Goal: Information Seeking & Learning: Learn about a topic

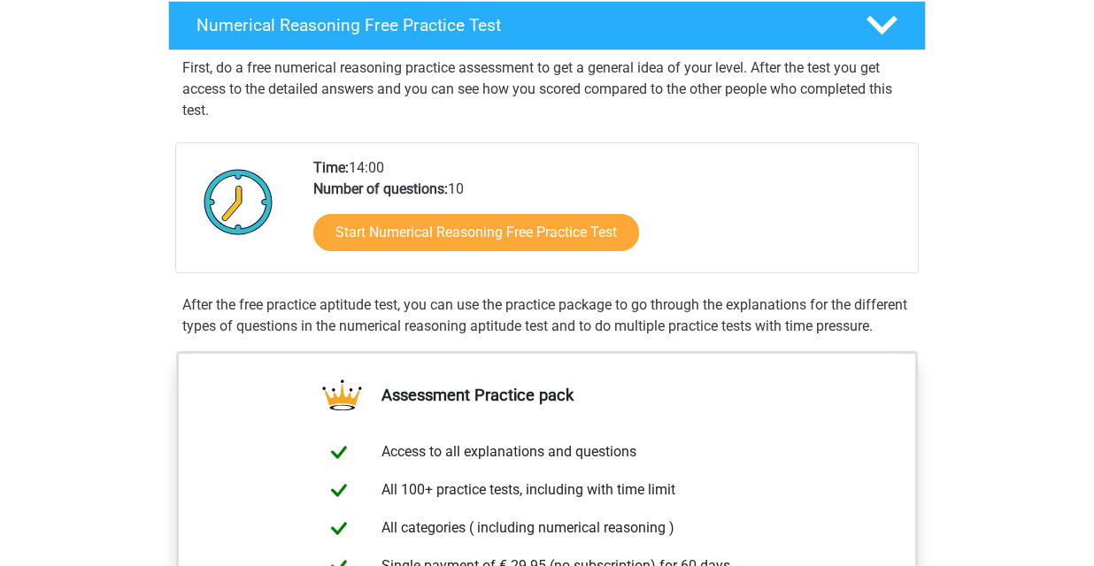
scroll to position [236, 0]
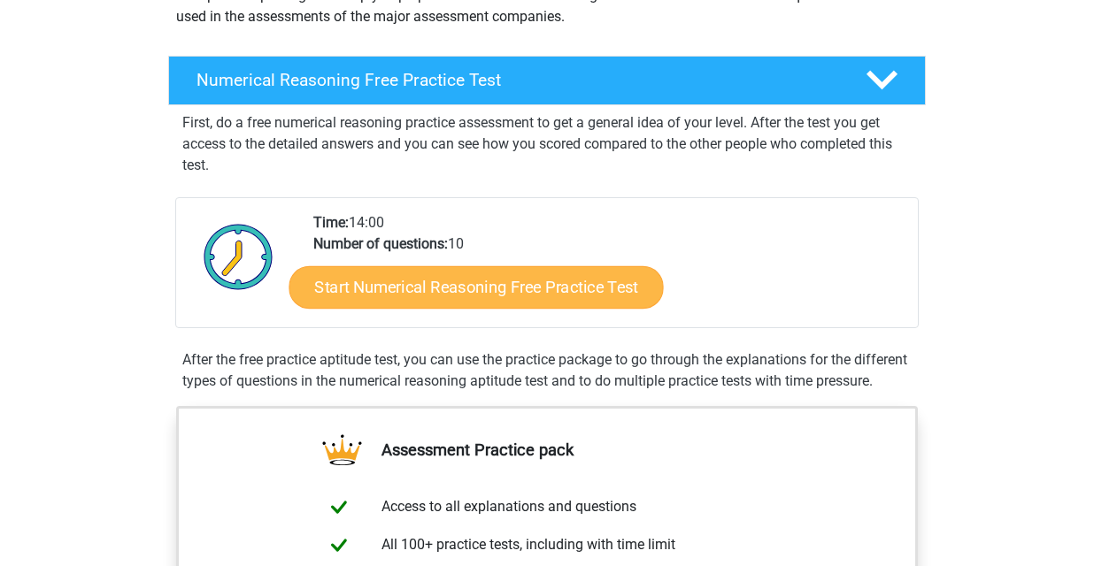
click at [544, 291] on link "Start Numerical Reasoning Free Practice Test" at bounding box center [476, 286] width 374 height 42
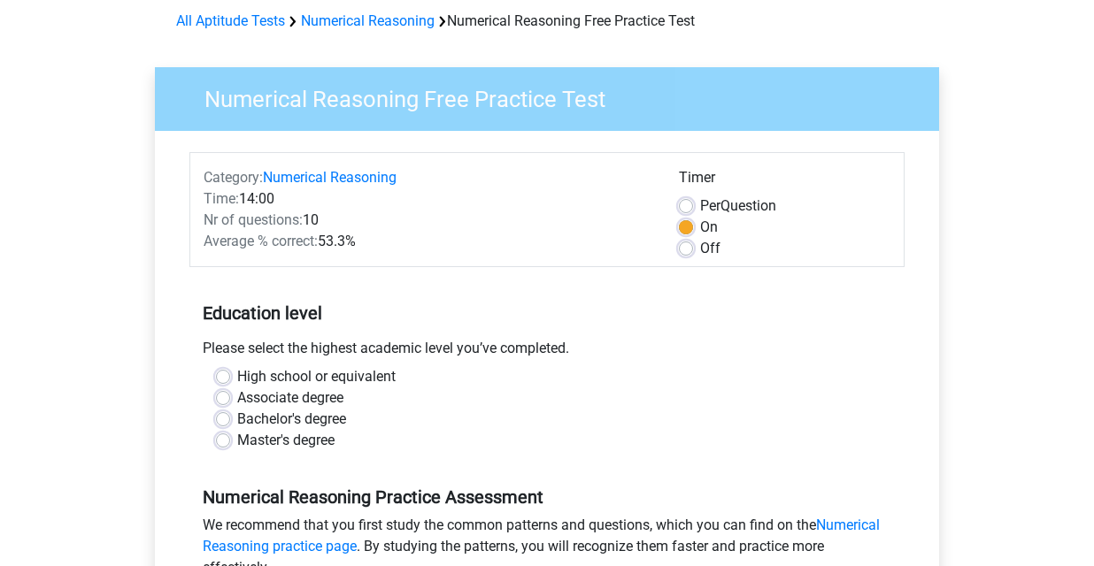
scroll to position [79, 0]
click at [237, 435] on label "Master's degree" at bounding box center [285, 439] width 97 height 21
click at [225, 435] on input "Master's degree" at bounding box center [223, 438] width 14 height 18
radio input "true"
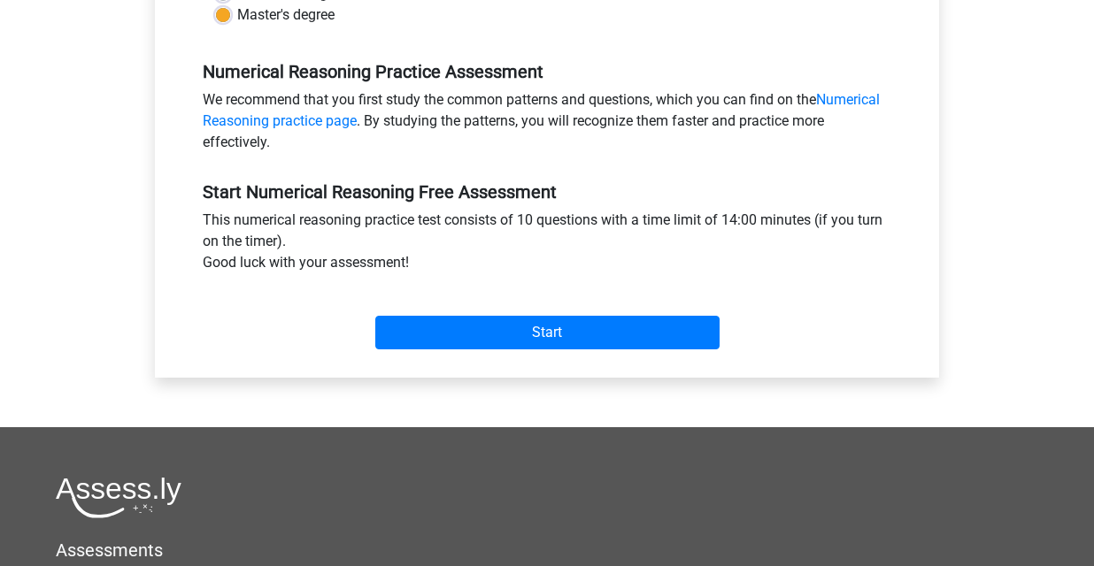
scroll to position [516, 0]
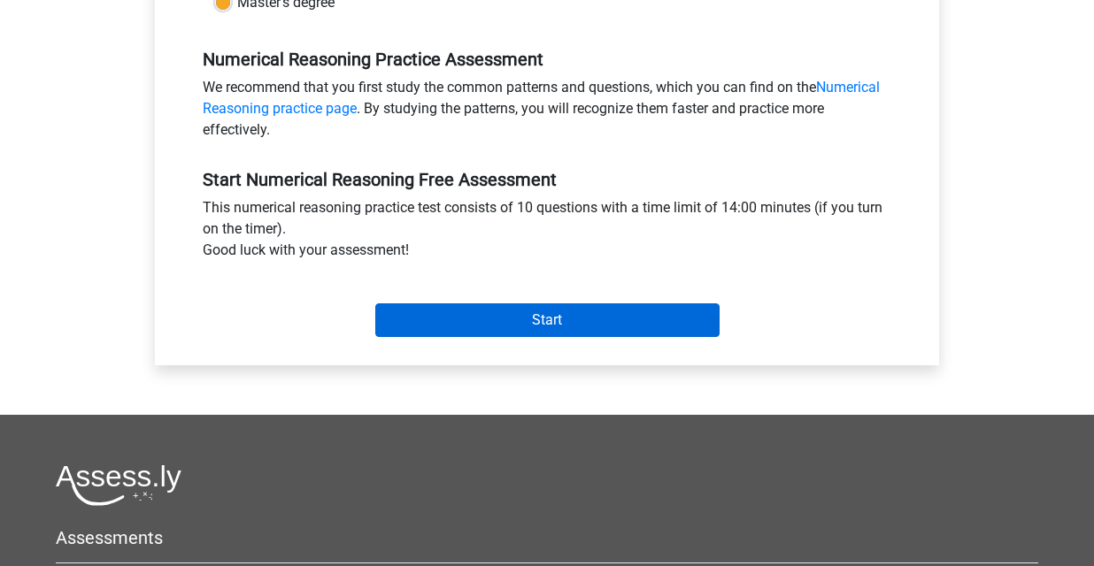
click at [546, 321] on input "Start" at bounding box center [547, 321] width 344 height 34
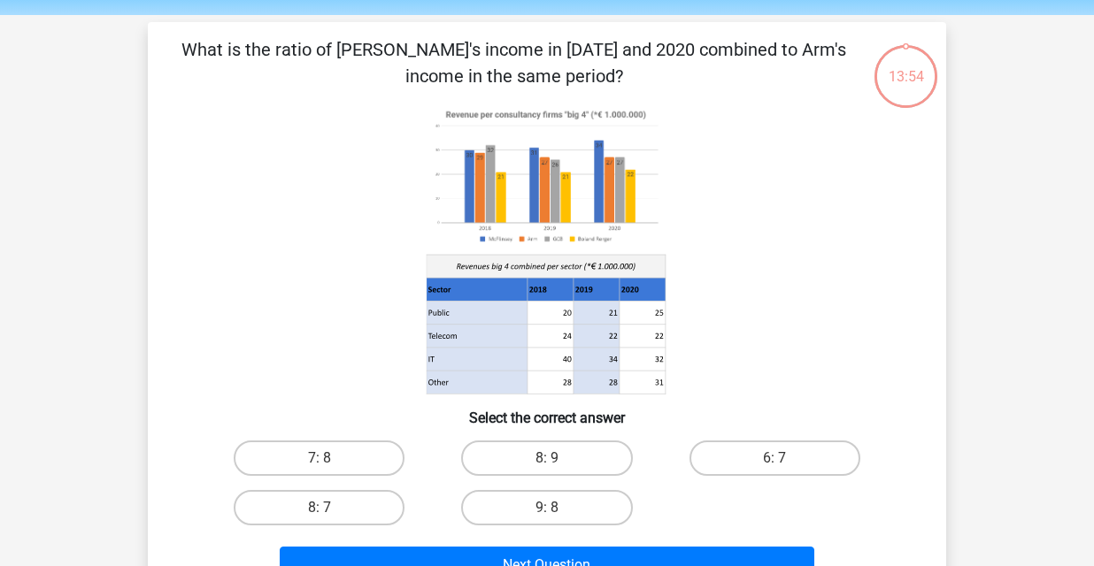
scroll to position [59, 0]
click at [573, 192] on image at bounding box center [546, 177] width 239 height 146
click at [568, 508] on label "9: 8" at bounding box center [546, 507] width 171 height 35
click at [558, 508] on input "9: 8" at bounding box center [553, 514] width 12 height 12
radio input "true"
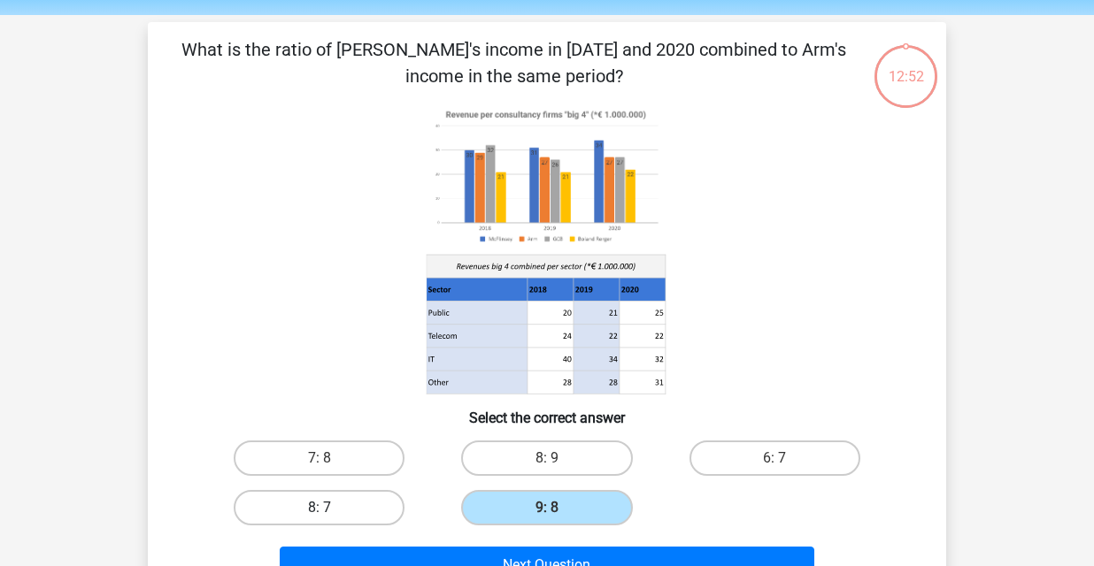
click at [322, 504] on label "8: 7" at bounding box center [319, 507] width 171 height 35
click at [322, 508] on input "8: 7" at bounding box center [325, 514] width 12 height 12
radio input "true"
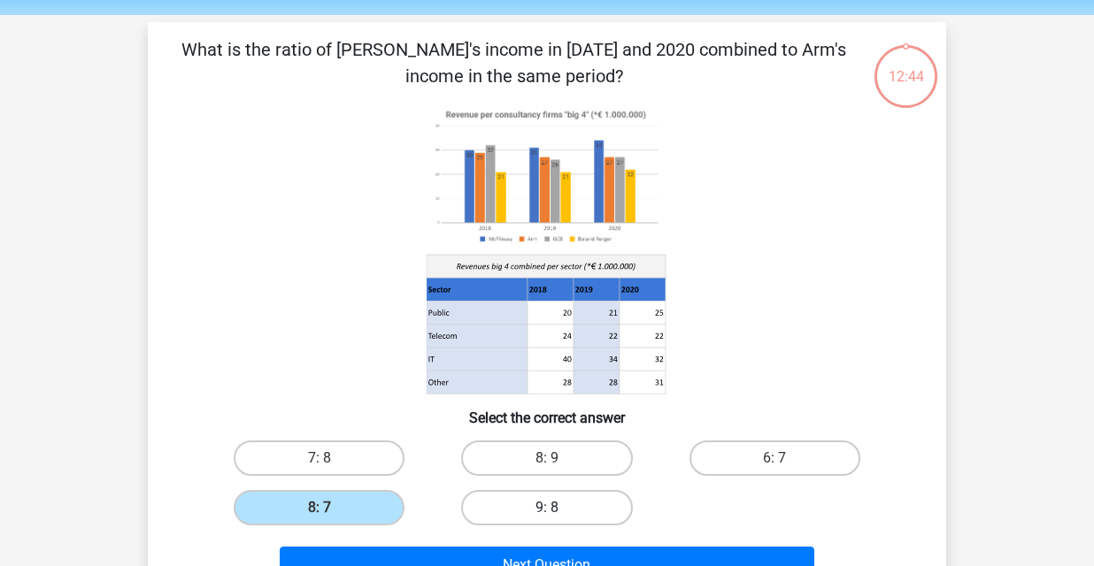
click at [574, 504] on label "9: 8" at bounding box center [546, 507] width 171 height 35
click at [558, 508] on input "9: 8" at bounding box center [553, 514] width 12 height 12
radio input "true"
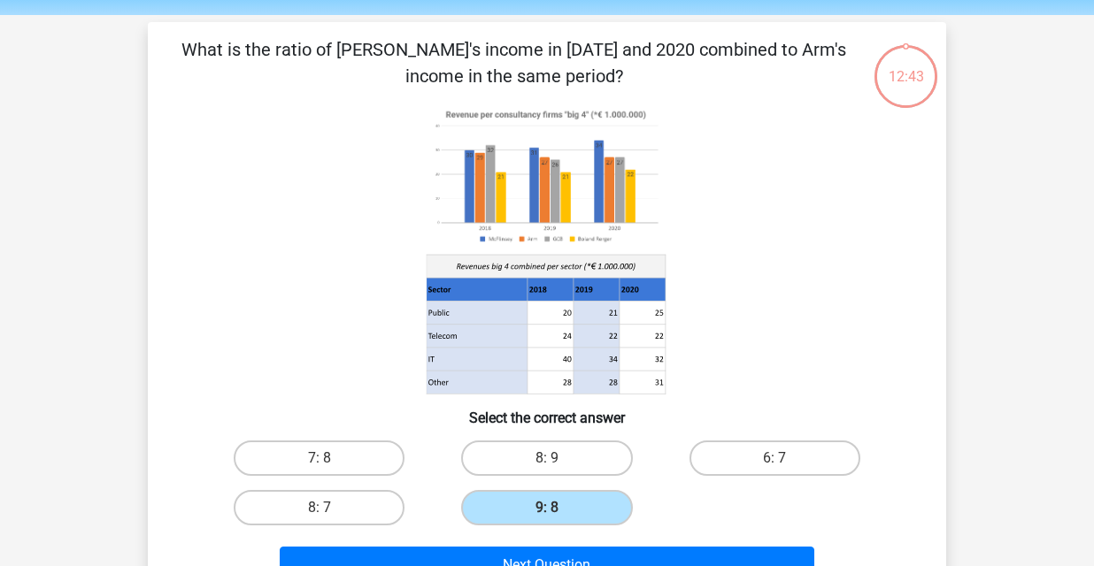
scroll to position [73, 0]
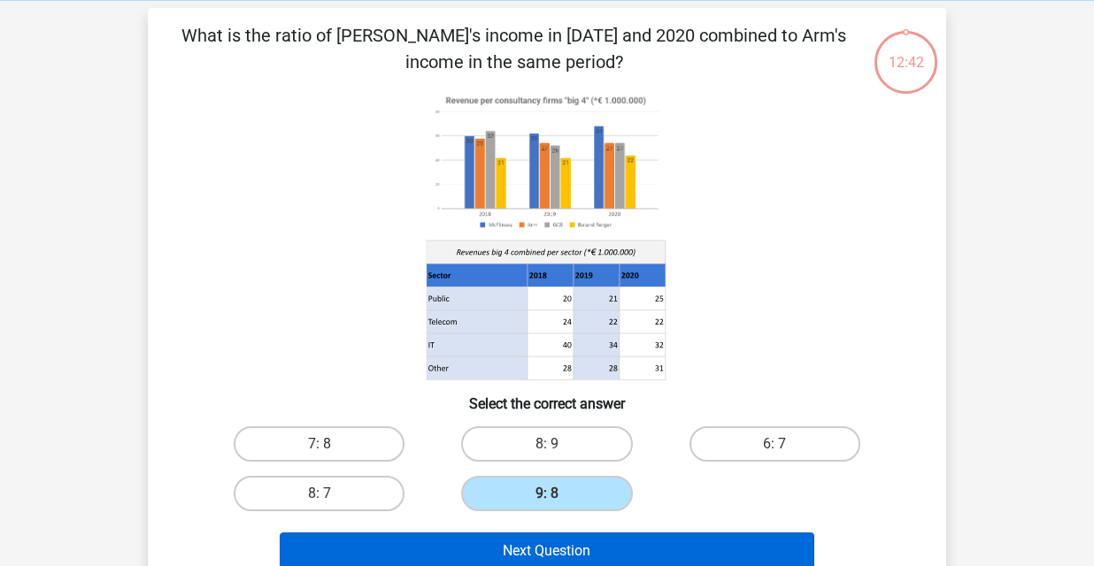
click at [612, 548] on button "Next Question" at bounding box center [547, 551] width 535 height 37
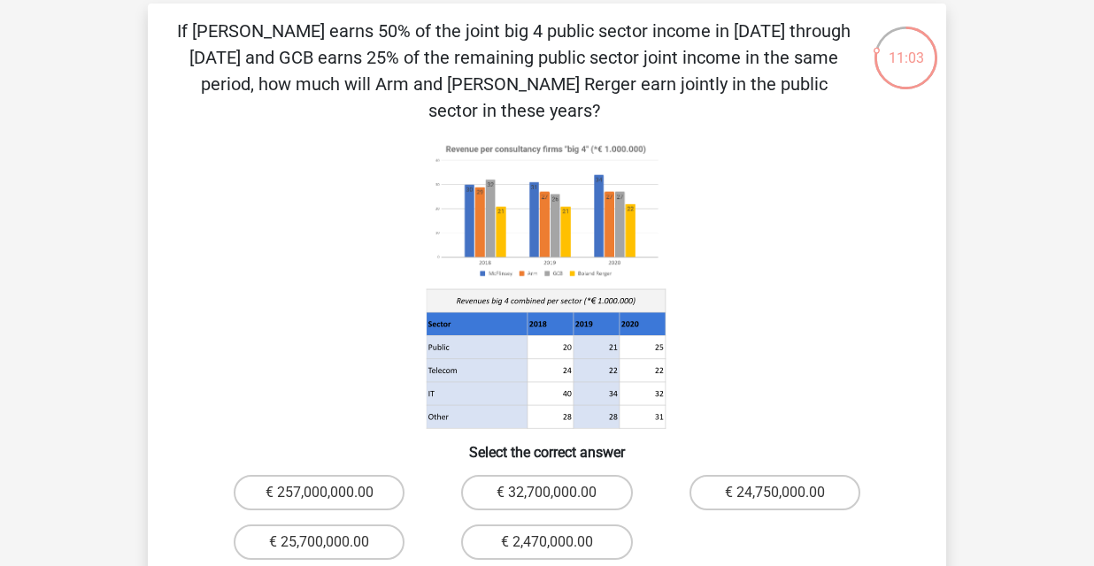
scroll to position [88, 0]
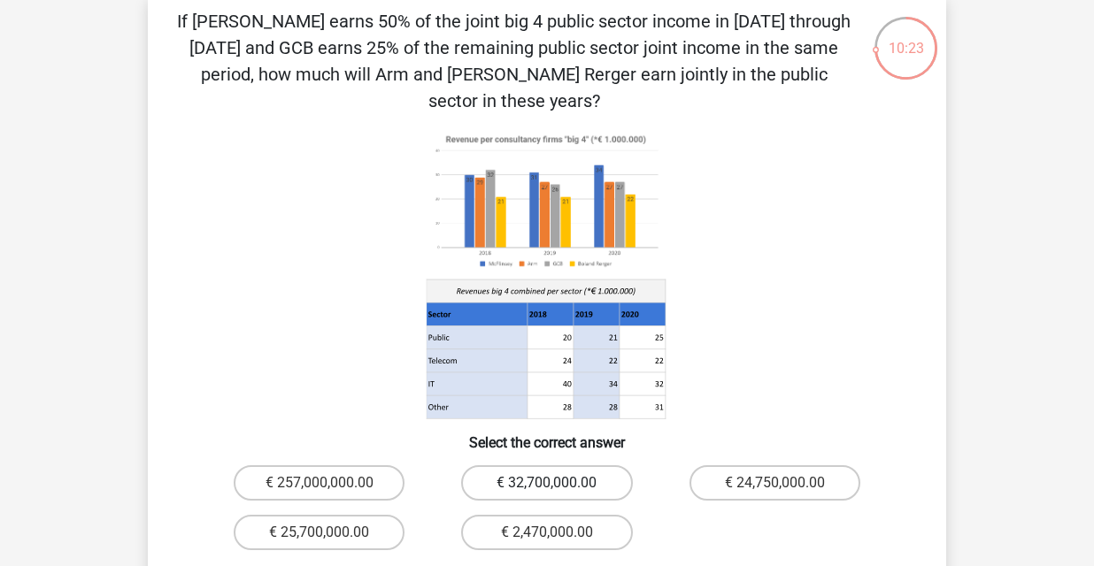
click at [592, 465] on label "€ 32,700,000.00" at bounding box center [546, 482] width 171 height 35
click at [558, 483] on input "€ 32,700,000.00" at bounding box center [553, 489] width 12 height 12
radio input "true"
click at [333, 515] on label "€ 25,700,000.00" at bounding box center [319, 532] width 171 height 35
click at [331, 533] on input "€ 25,700,000.00" at bounding box center [325, 539] width 12 height 12
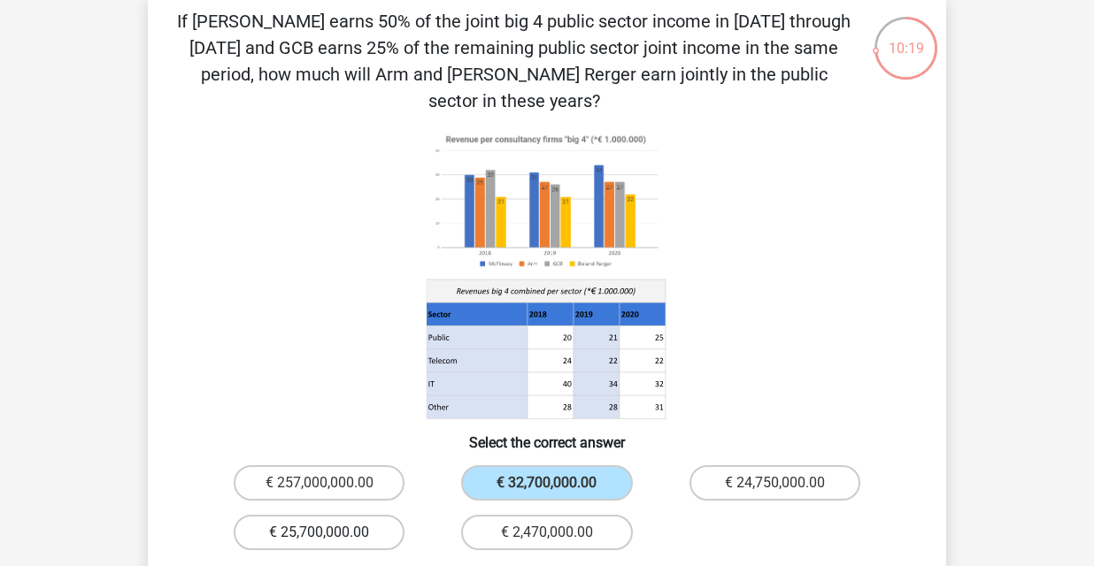
radio input "true"
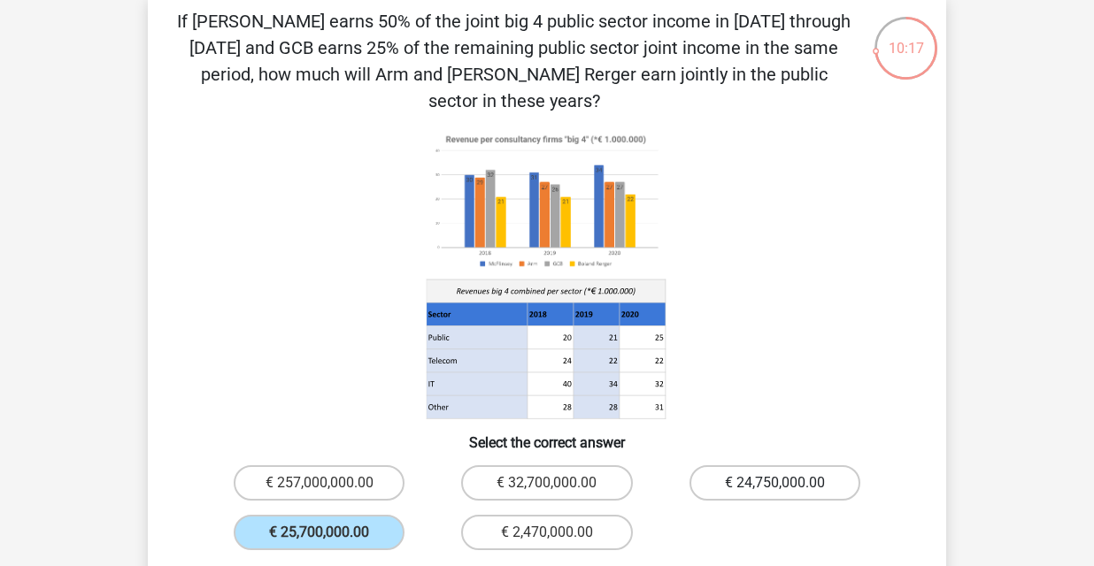
click at [812, 465] on label "€ 24,750,000.00" at bounding box center [774, 482] width 171 height 35
click at [786, 483] on input "€ 24,750,000.00" at bounding box center [780, 489] width 12 height 12
radio input "true"
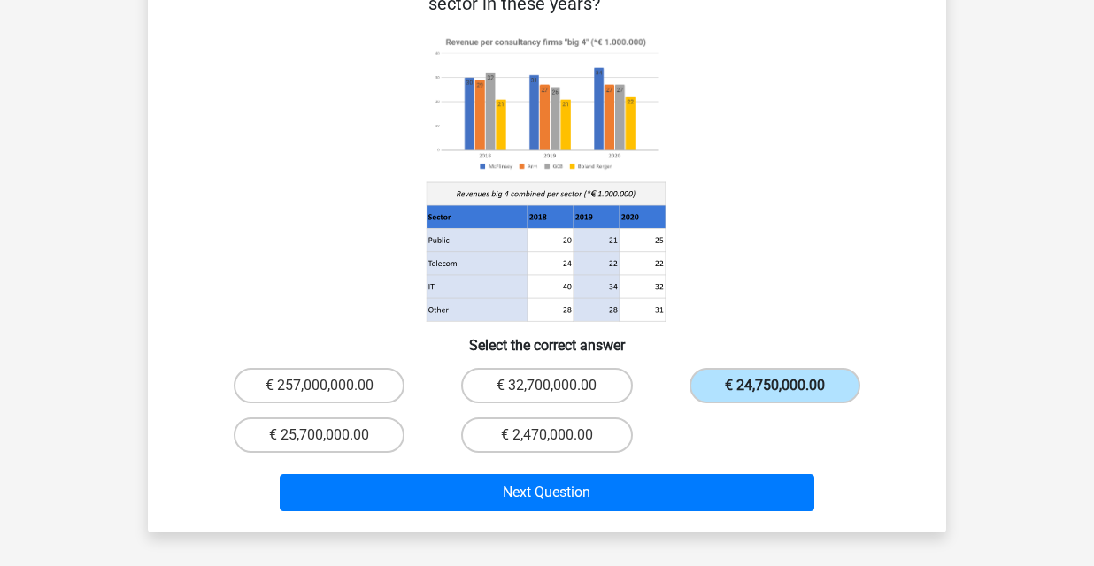
scroll to position [233, 0]
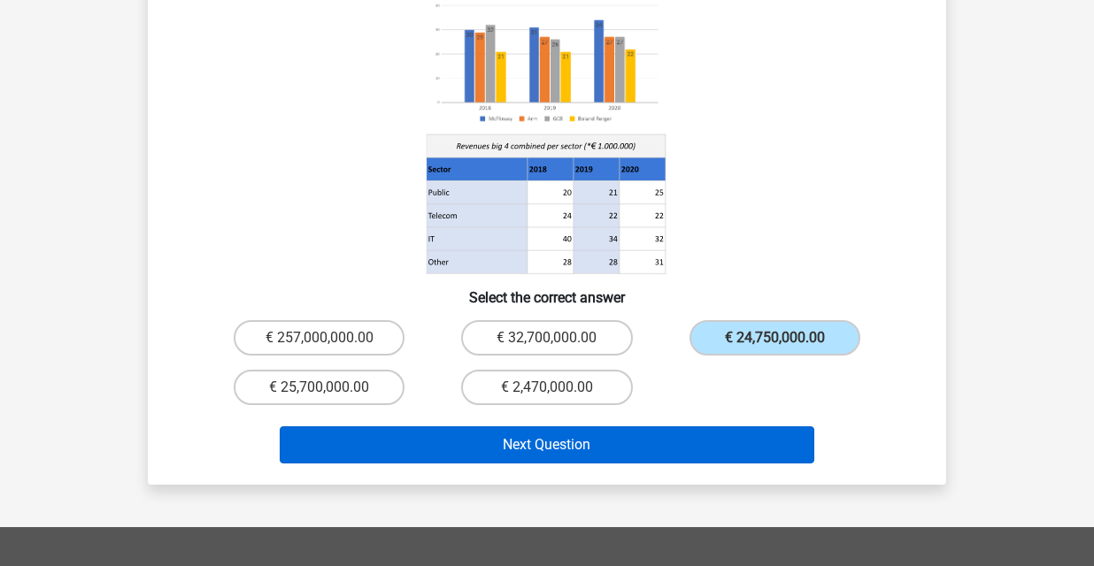
click at [694, 427] on button "Next Question" at bounding box center [547, 445] width 535 height 37
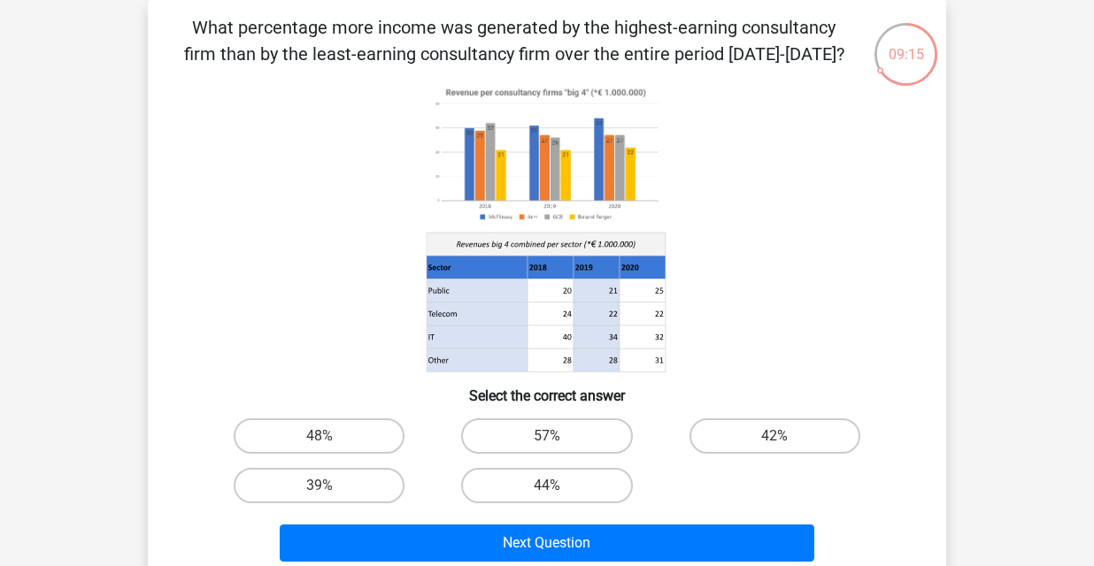
scroll to position [87, 0]
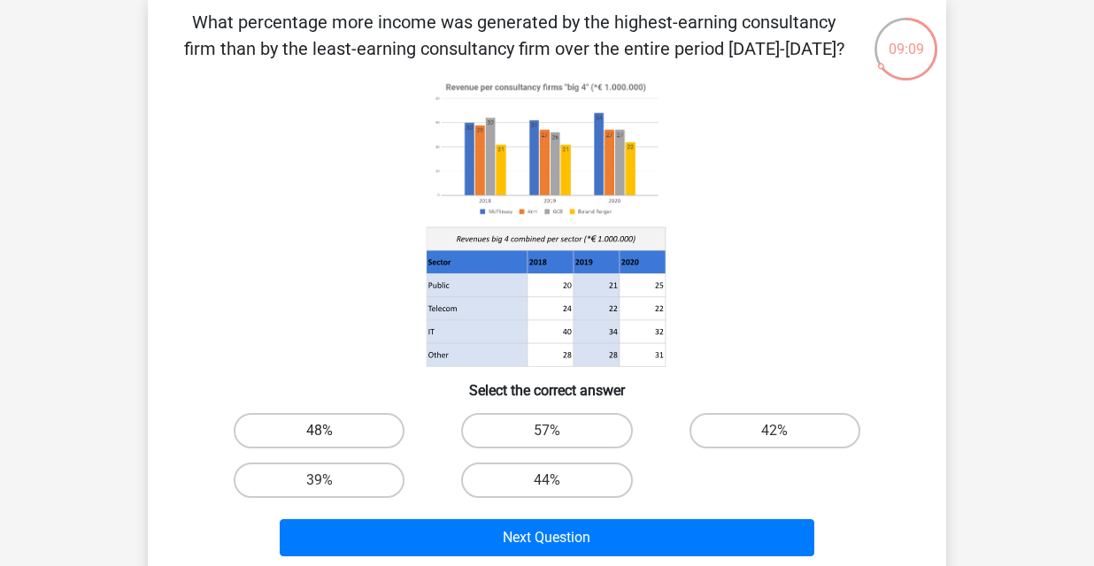
click at [357, 431] on label "48%" at bounding box center [319, 430] width 171 height 35
click at [331, 431] on input "48%" at bounding box center [325, 437] width 12 height 12
radio input "true"
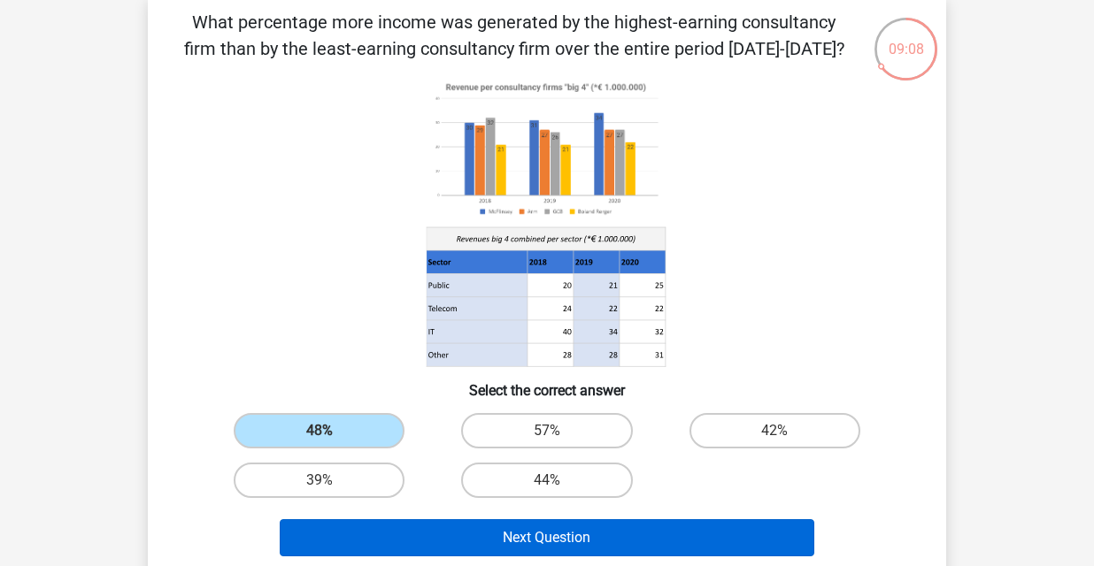
click at [492, 537] on button "Next Question" at bounding box center [547, 537] width 535 height 37
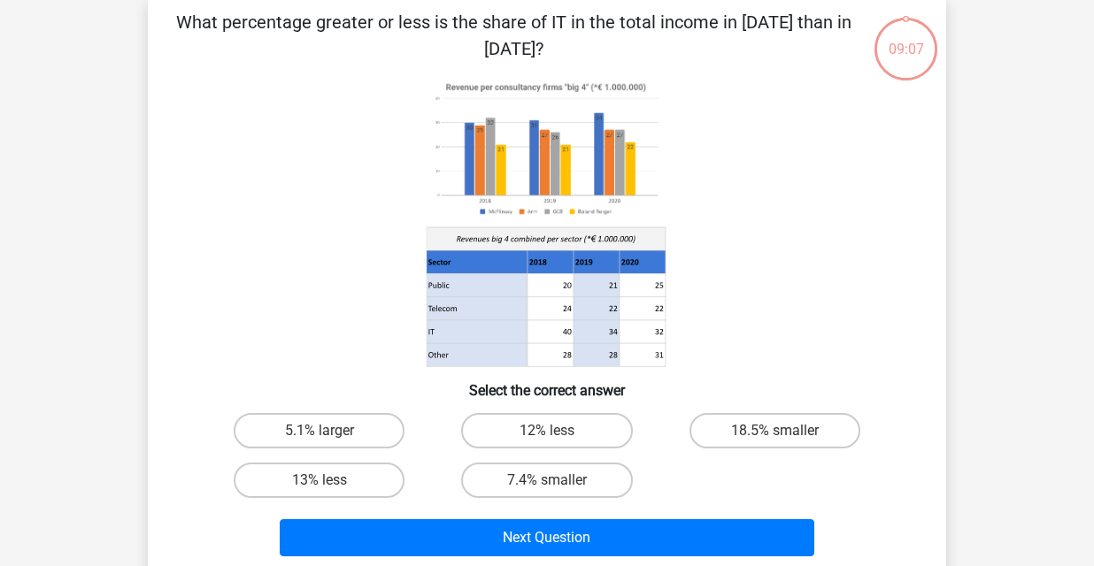
scroll to position [81, 0]
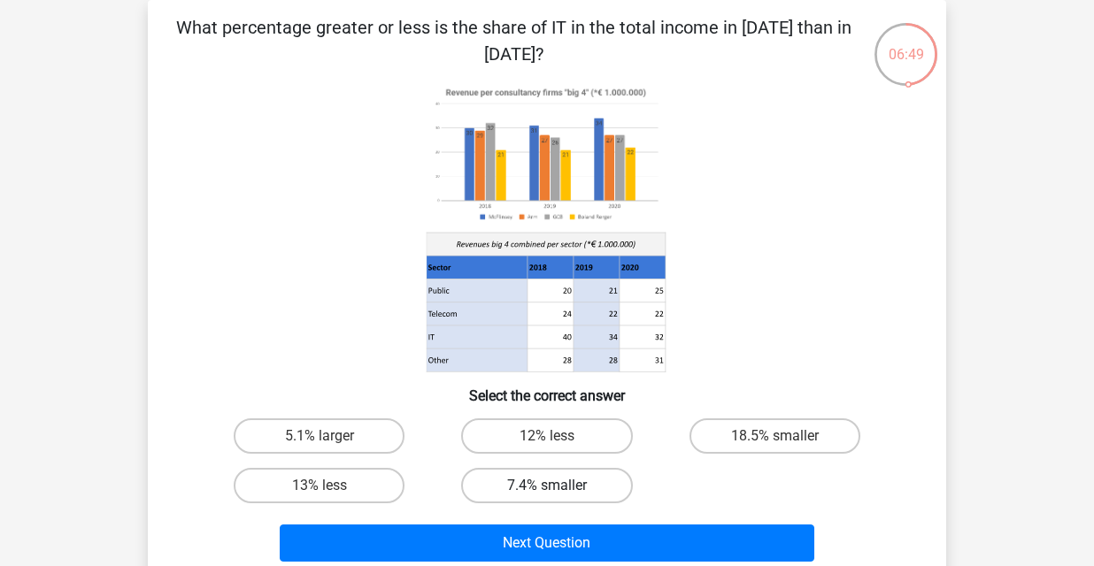
click at [544, 484] on label "7.4% smaller" at bounding box center [546, 485] width 171 height 35
click at [547, 486] on input "7.4% smaller" at bounding box center [553, 492] width 12 height 12
radio input "true"
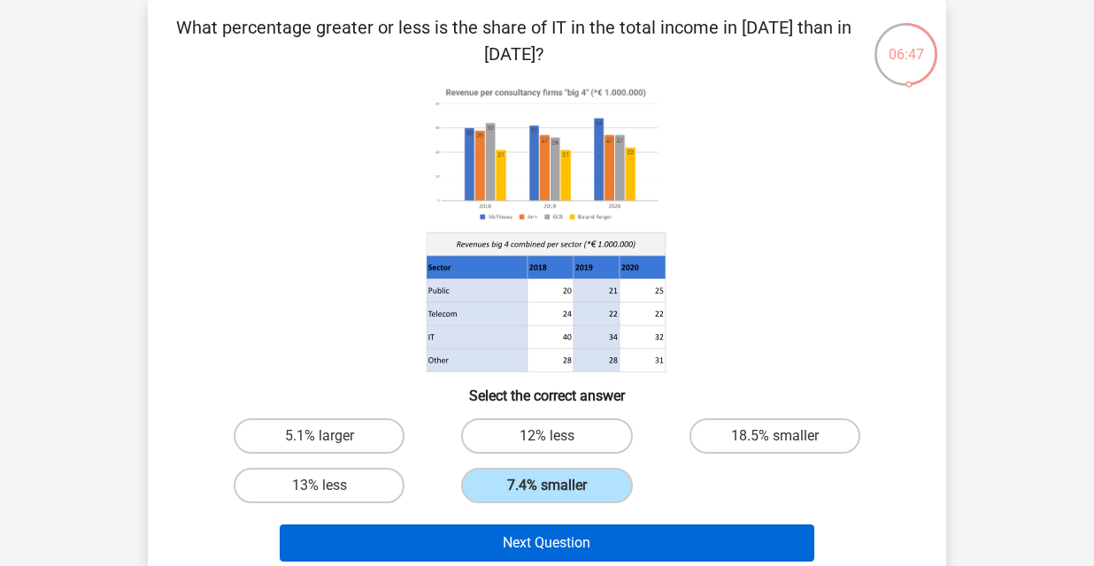
click at [544, 533] on button "Next Question" at bounding box center [547, 543] width 535 height 37
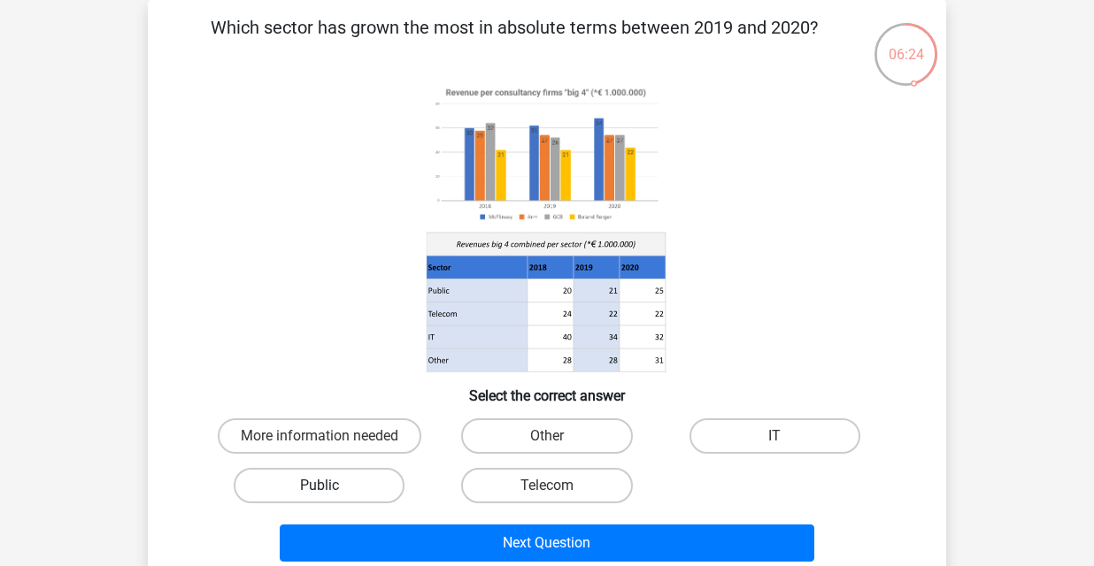
click at [335, 480] on label "Public" at bounding box center [319, 485] width 171 height 35
click at [331, 486] on input "Public" at bounding box center [325, 492] width 12 height 12
radio input "true"
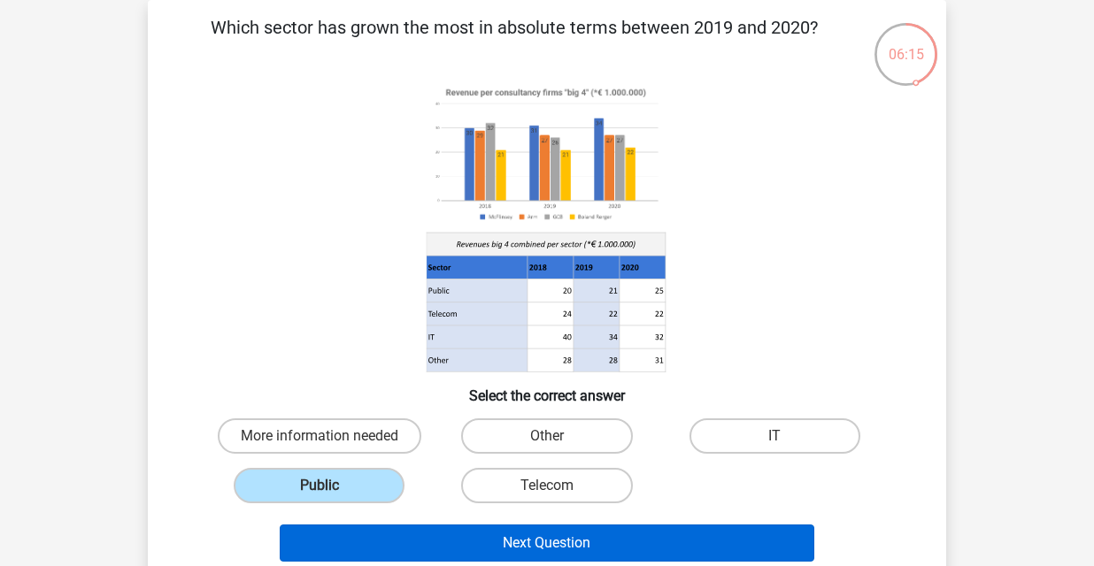
click at [623, 538] on button "Next Question" at bounding box center [547, 543] width 535 height 37
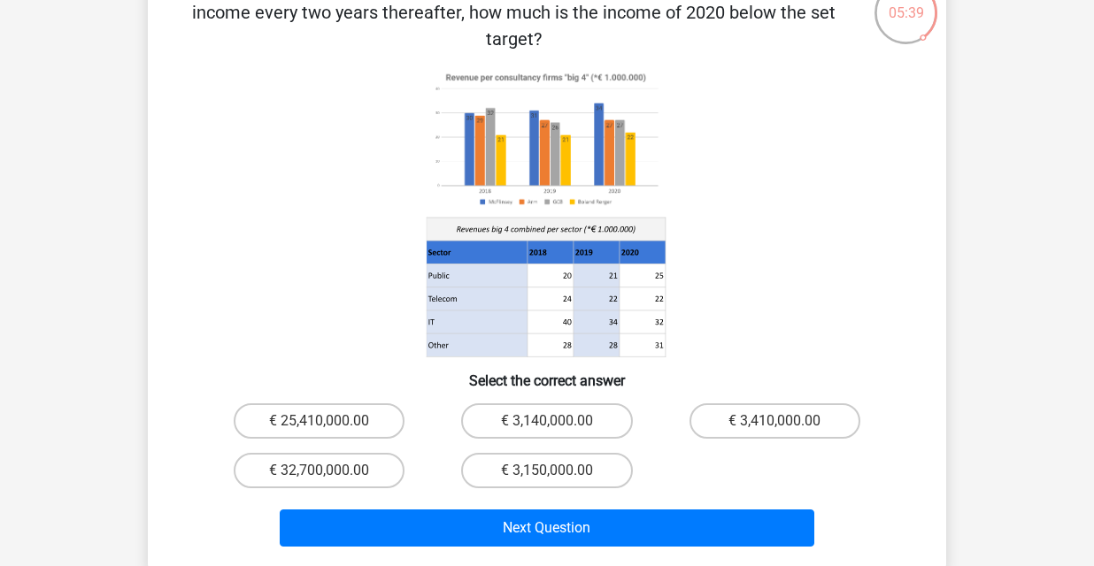
scroll to position [127, 0]
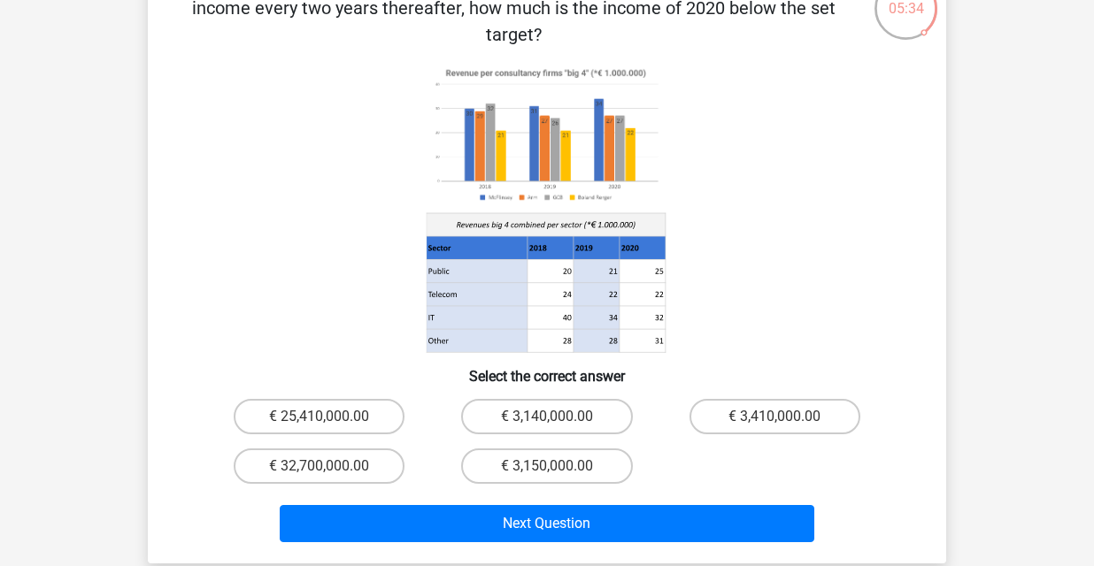
click at [776, 417] on input "€ 3,410,000.00" at bounding box center [780, 423] width 12 height 12
radio input "true"
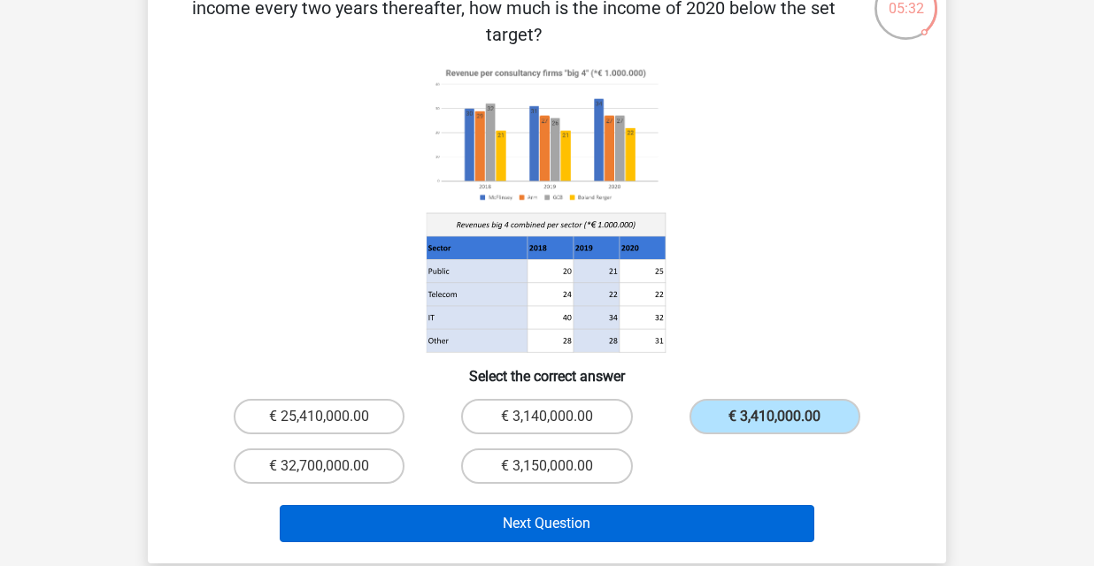
click at [593, 506] on button "Next Question" at bounding box center [547, 523] width 535 height 37
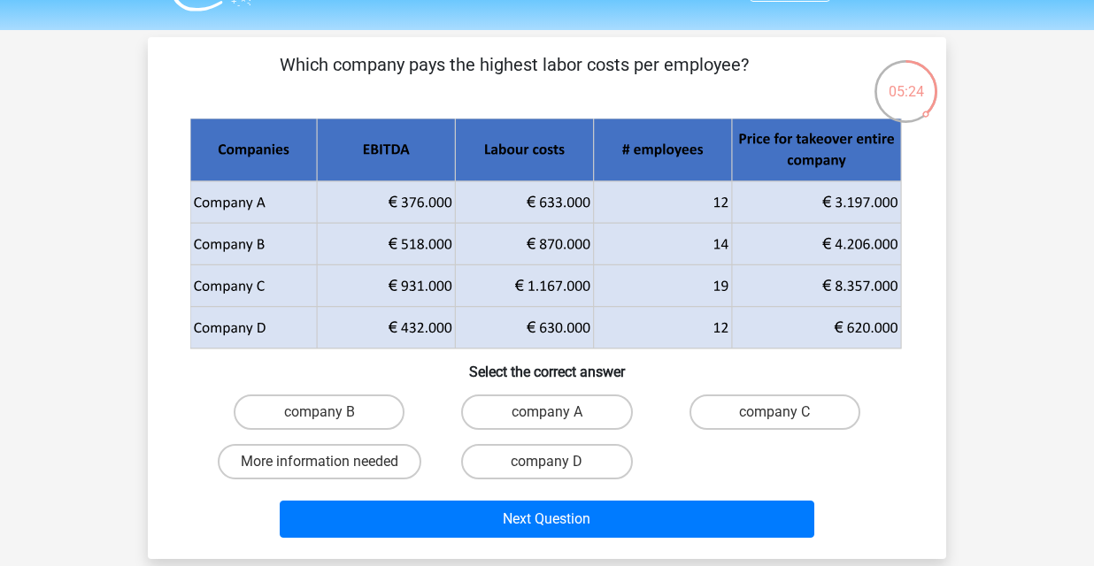
scroll to position [54, 0]
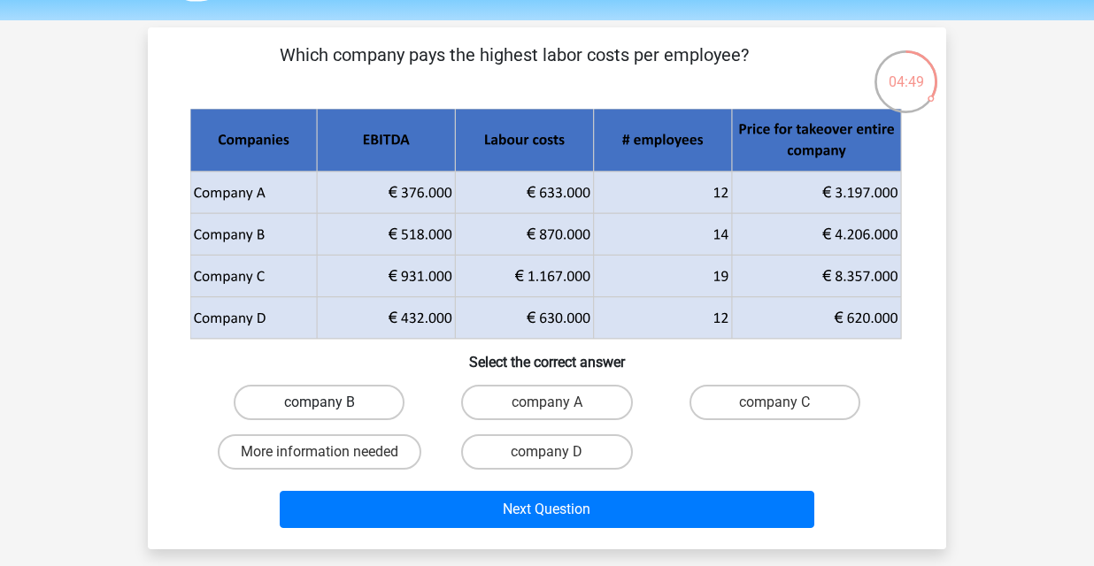
click at [349, 399] on label "company B" at bounding box center [319, 402] width 171 height 35
click at [331, 403] on input "company B" at bounding box center [325, 409] width 12 height 12
radio input "true"
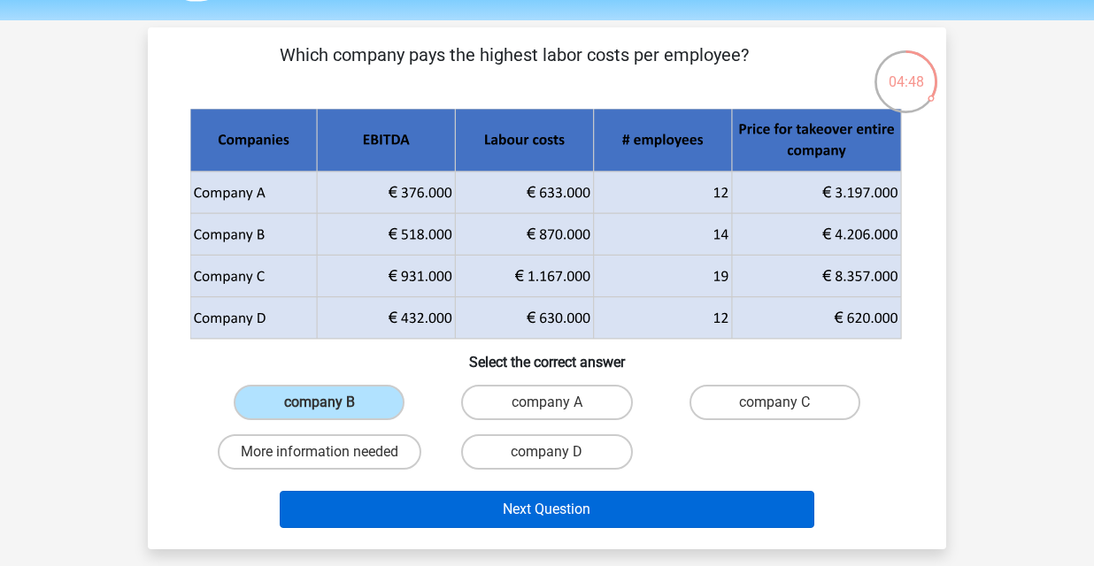
click at [550, 510] on button "Next Question" at bounding box center [547, 509] width 535 height 37
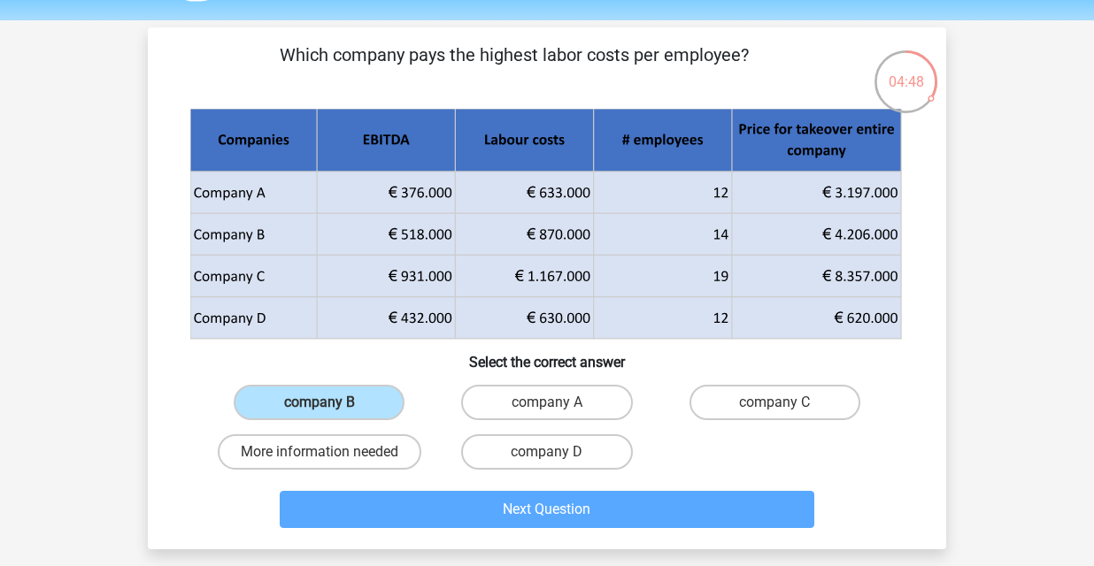
scroll to position [81, 0]
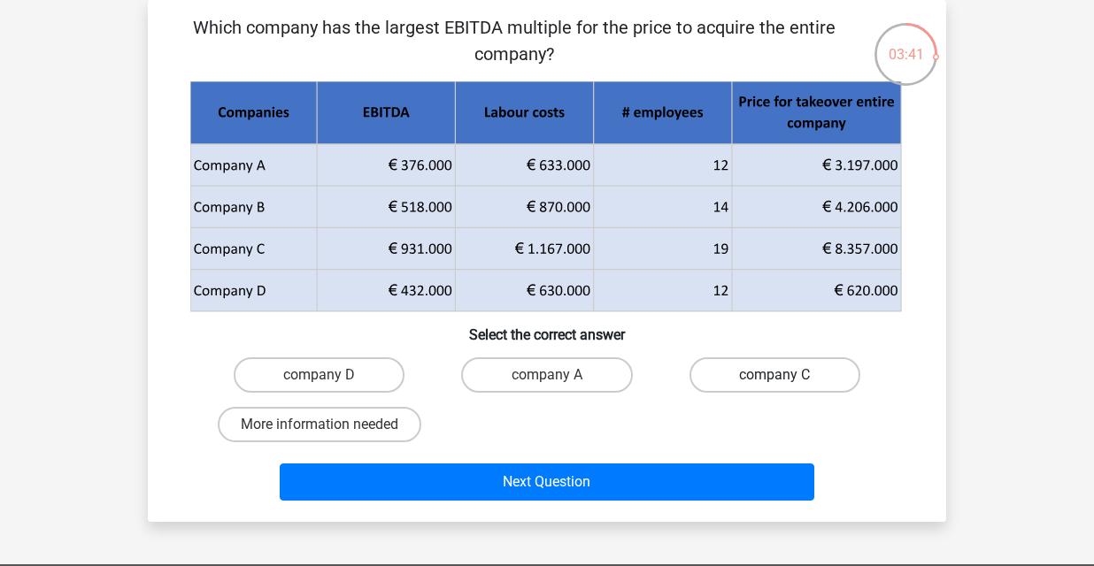
click at [728, 382] on label "company C" at bounding box center [774, 375] width 171 height 35
click at [774, 382] on input "company C" at bounding box center [780, 381] width 12 height 12
radio input "true"
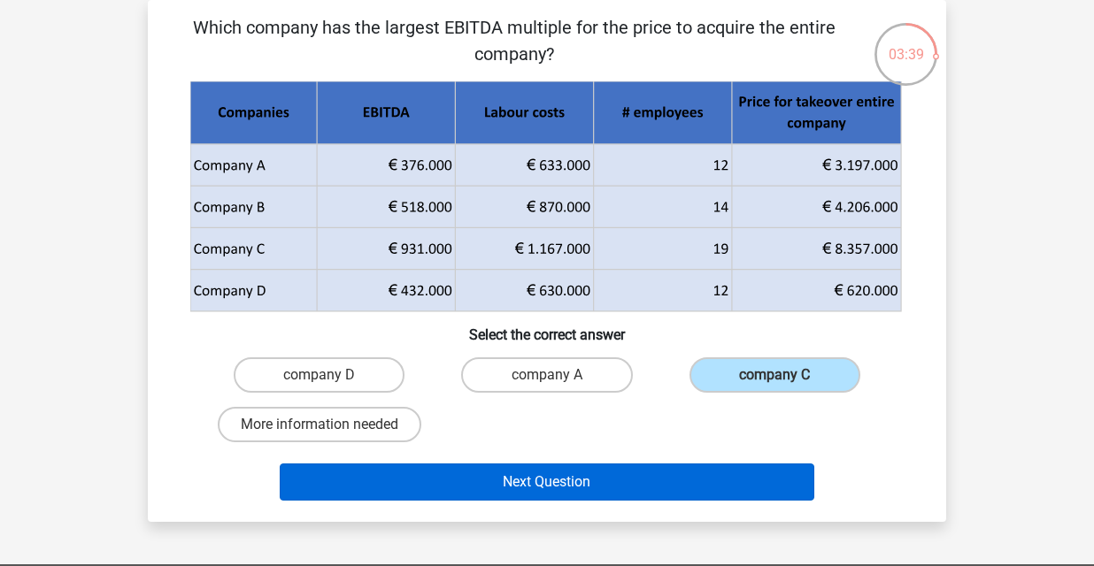
click at [610, 489] on button "Next Question" at bounding box center [547, 482] width 535 height 37
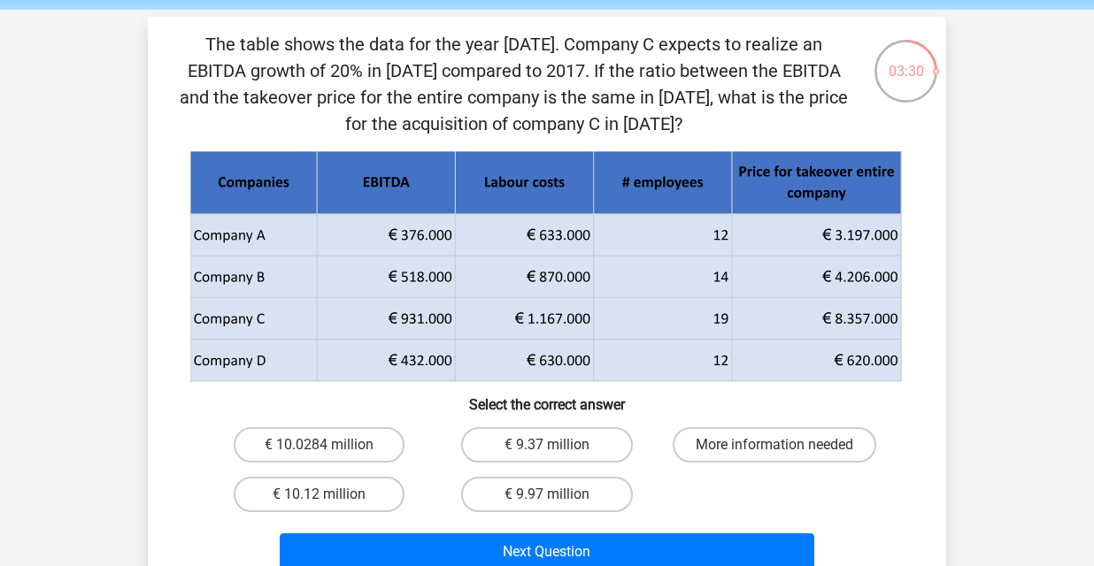
scroll to position [64, 0]
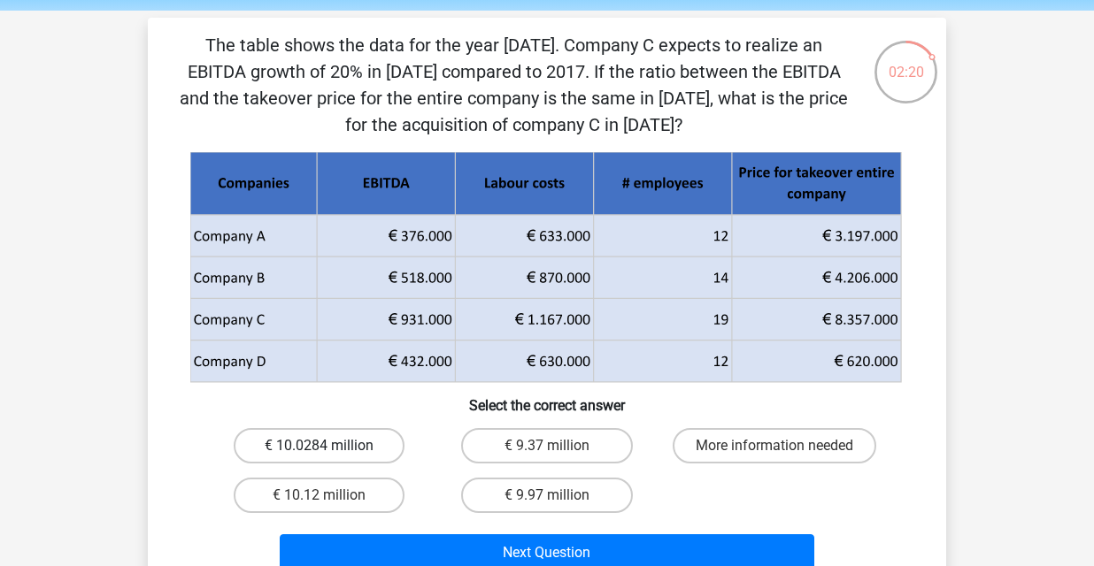
click at [337, 442] on label "€ 10.0284 million" at bounding box center [319, 445] width 171 height 35
click at [331, 446] on input "€ 10.0284 million" at bounding box center [325, 452] width 12 height 12
radio input "true"
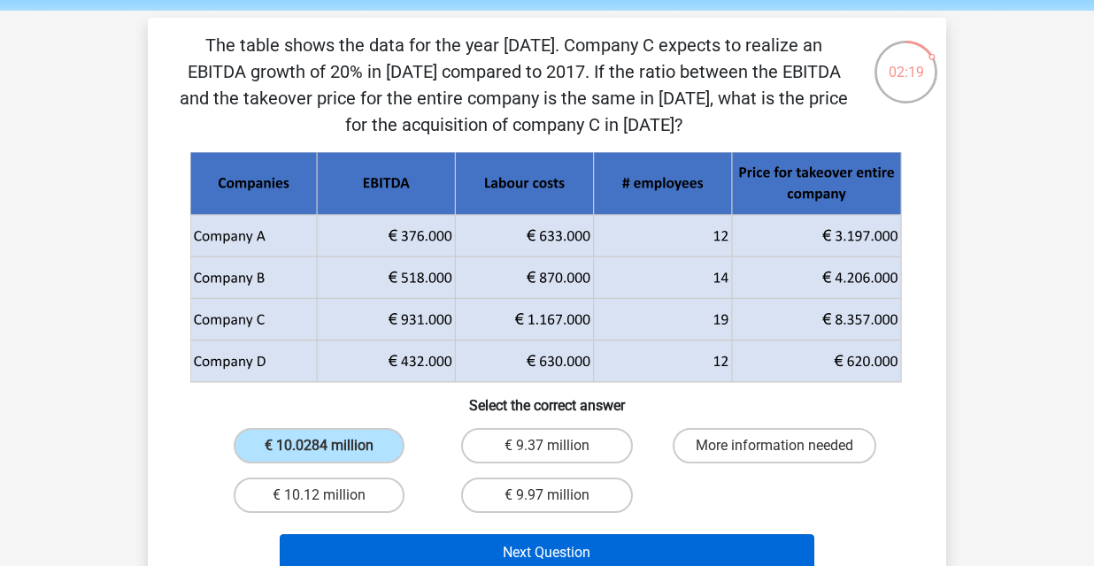
click at [490, 548] on button "Next Question" at bounding box center [547, 553] width 535 height 37
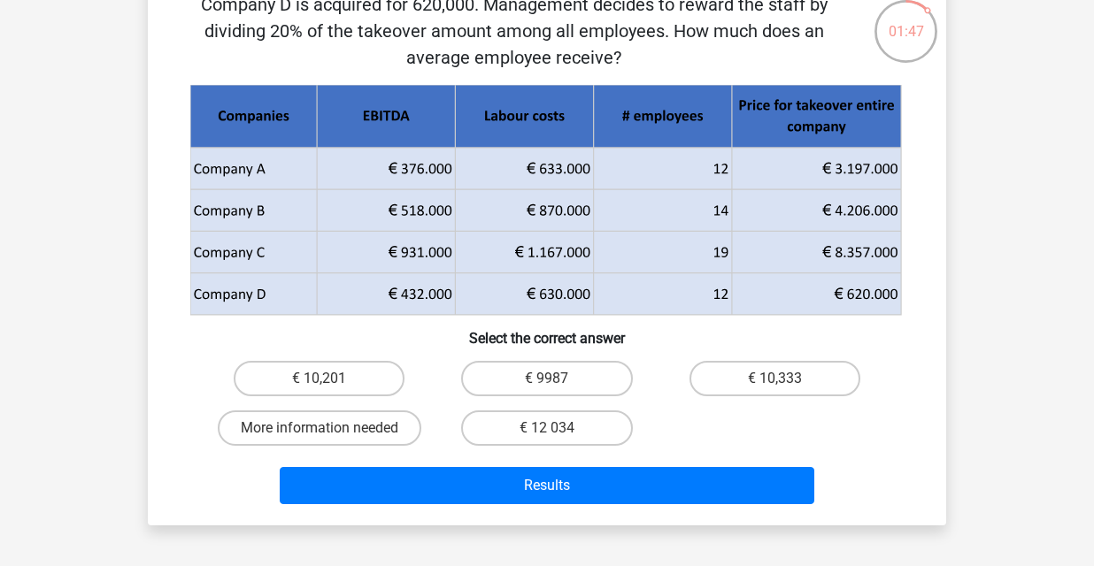
scroll to position [111, 0]
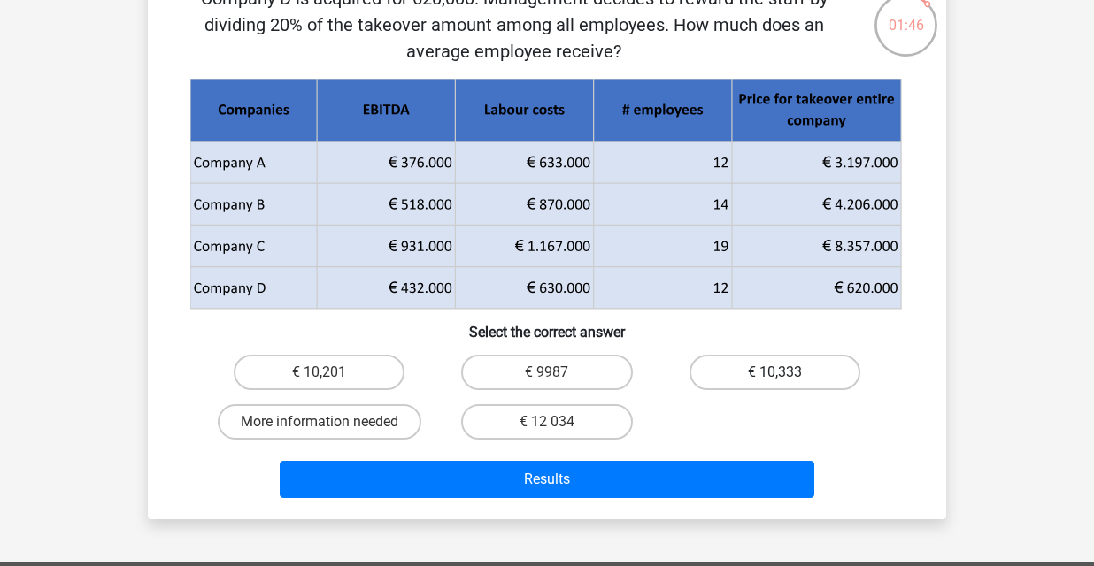
click at [773, 381] on label "€ 10,333" at bounding box center [774, 372] width 171 height 35
click at [774, 381] on input "€ 10,333" at bounding box center [780, 379] width 12 height 12
radio input "true"
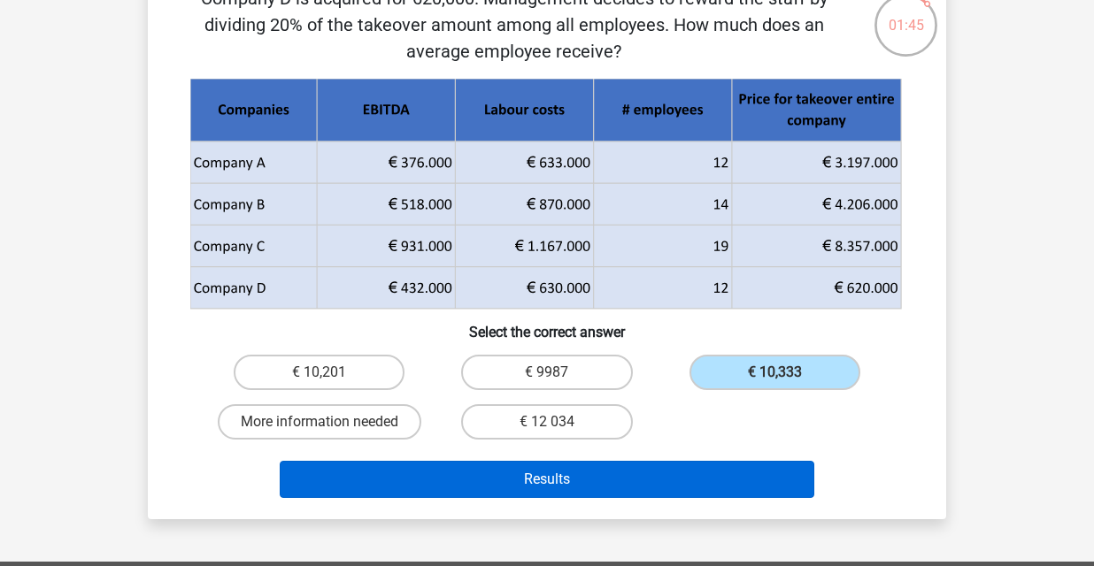
click at [626, 479] on button "Results" at bounding box center [547, 479] width 535 height 37
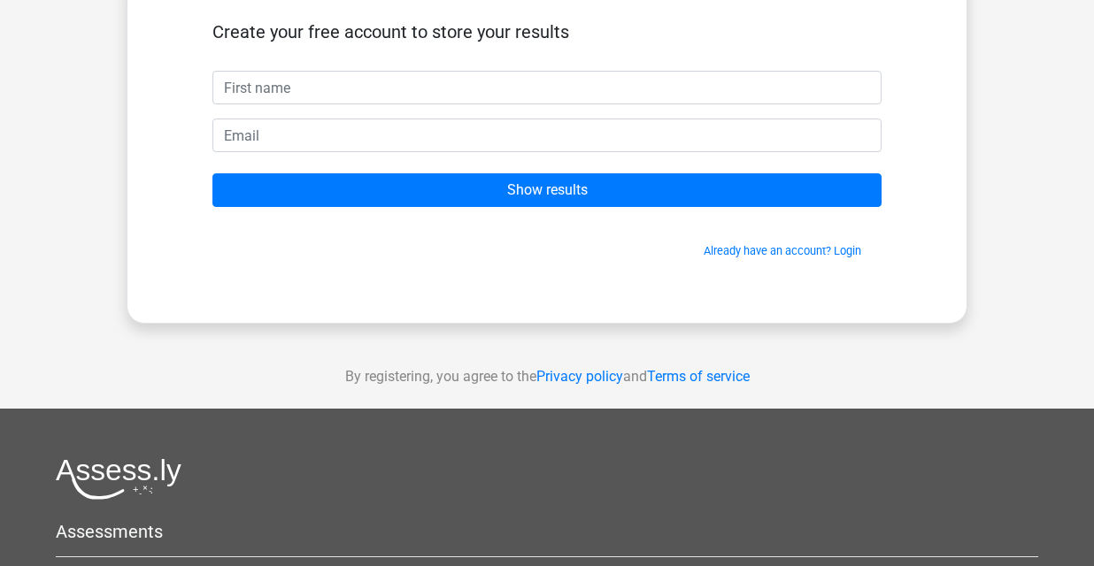
scroll to position [135, 0]
